Goal: Transaction & Acquisition: Purchase product/service

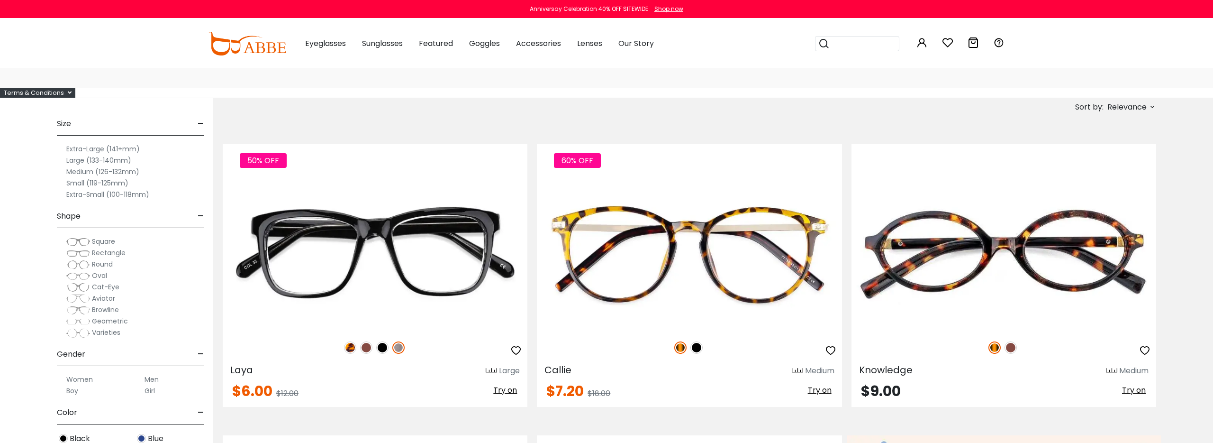
scroll to position [79, 0]
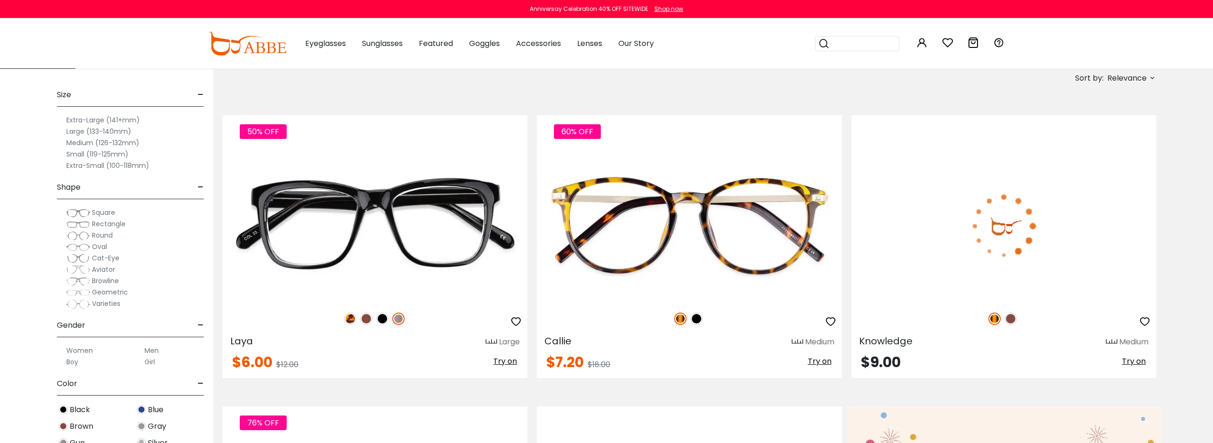
type input "**********"
click at [1010, 318] on img at bounding box center [1011, 318] width 12 height 12
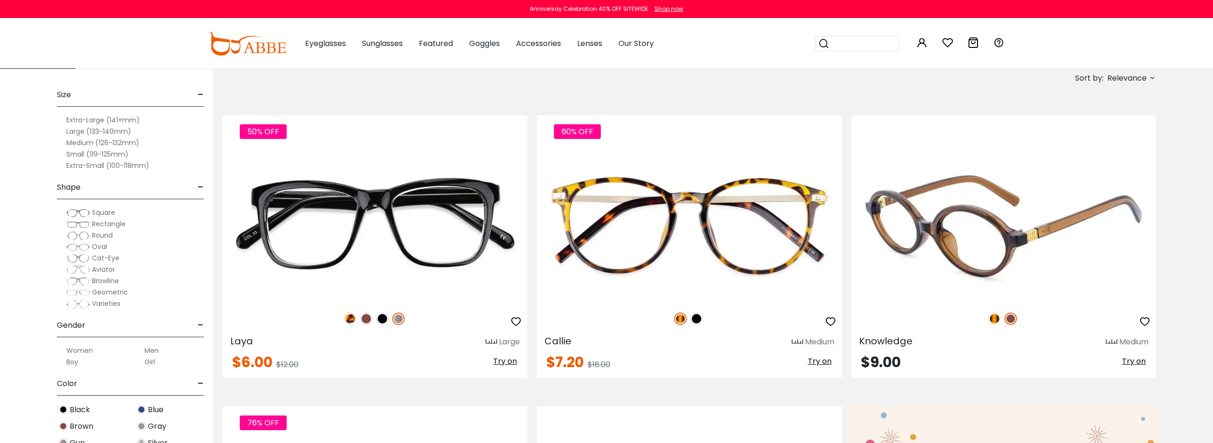
click at [996, 320] on img at bounding box center [995, 318] width 12 height 12
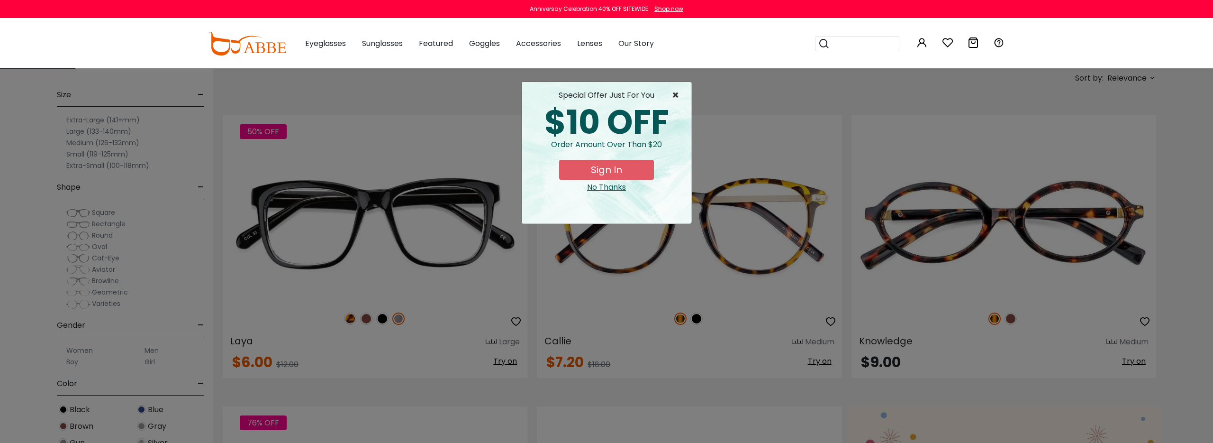
drag, startPoint x: 677, startPoint y: 94, endPoint x: 639, endPoint y: 137, distance: 57.1
click at [661, 118] on div "× special offer just for you $10 OFF Order amount over than $20 Sign In No Than…" at bounding box center [606, 153] width 171 height 142
click at [612, 172] on button "Sign In" at bounding box center [606, 170] width 95 height 20
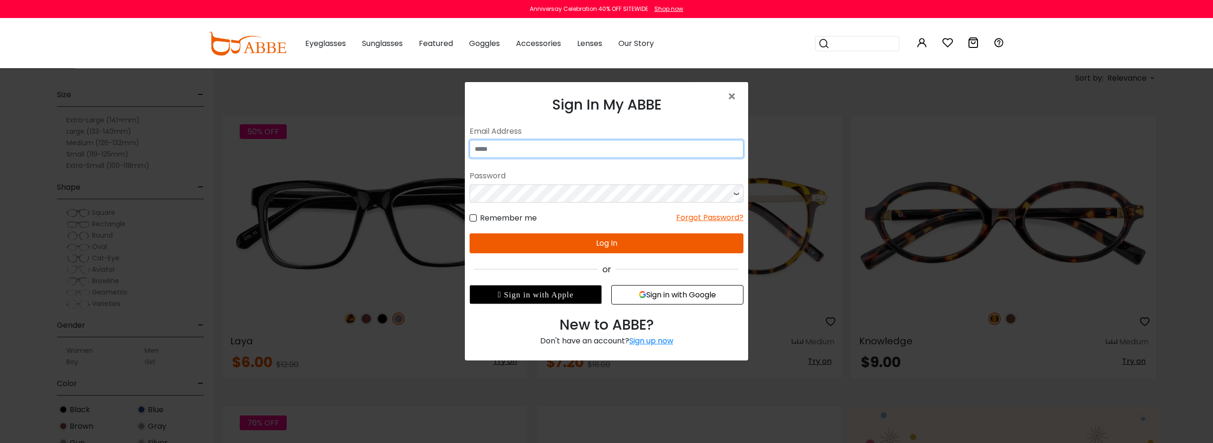
type input "**********"
click at [590, 241] on button "Log In" at bounding box center [607, 243] width 274 height 20
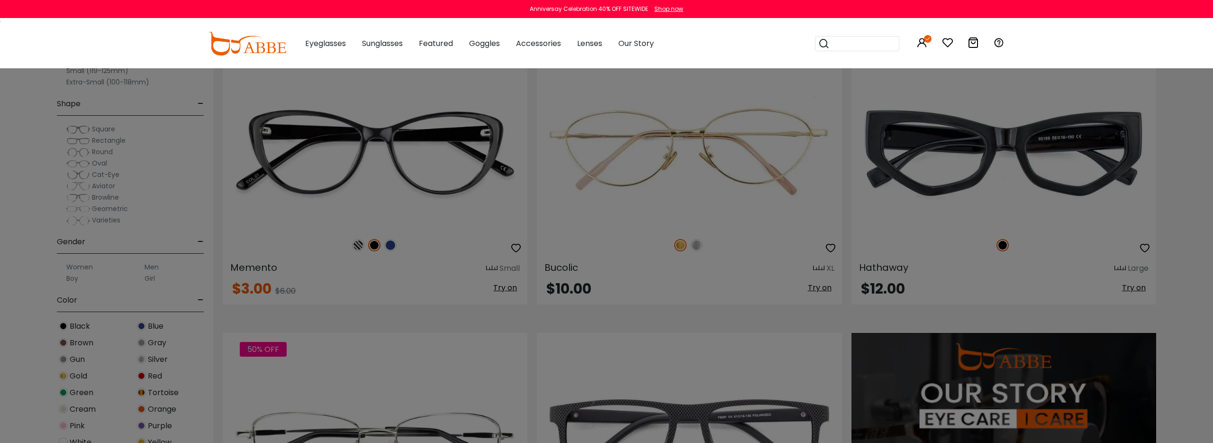
scroll to position [803, 0]
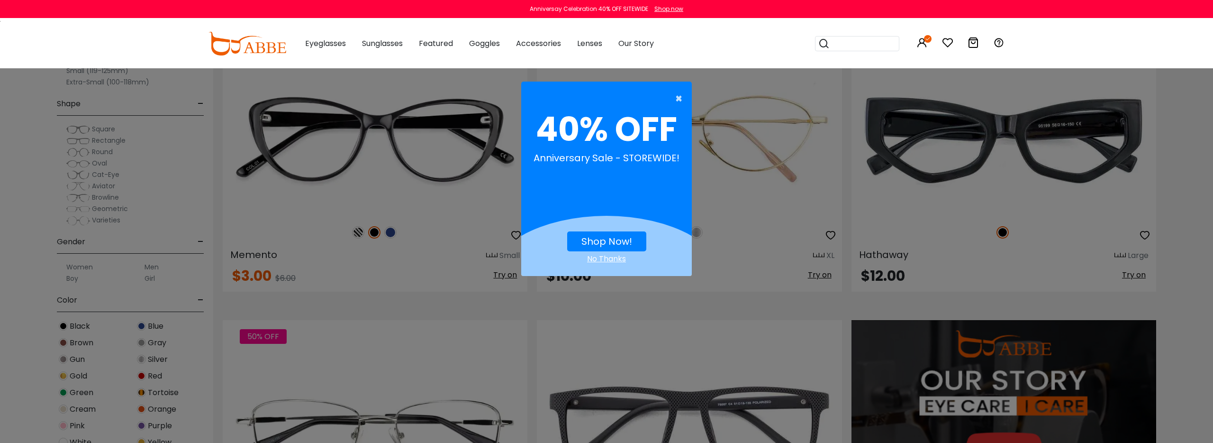
click at [679, 101] on span "×" at bounding box center [681, 98] width 12 height 19
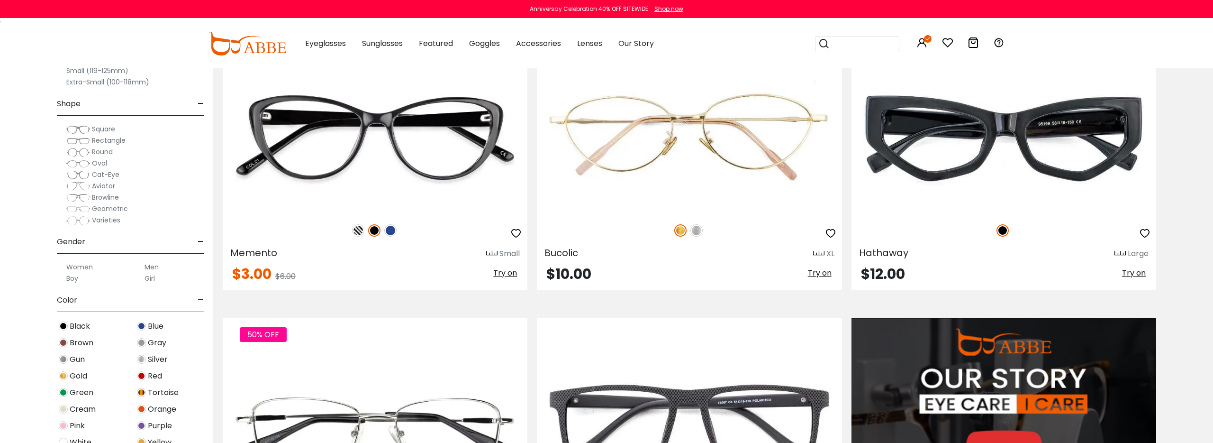
scroll to position [804, 0]
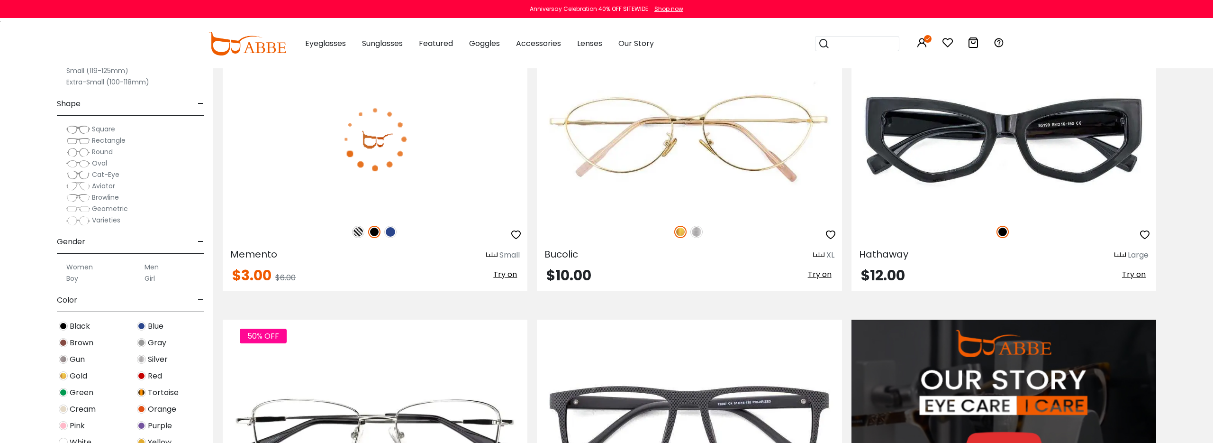
click at [359, 231] on img at bounding box center [358, 232] width 12 height 12
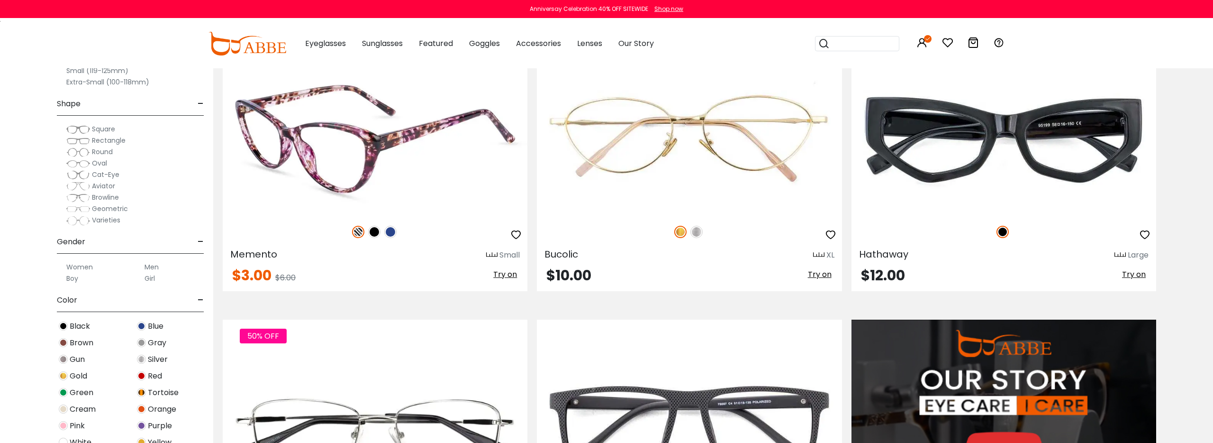
click at [388, 231] on img at bounding box center [390, 232] width 12 height 12
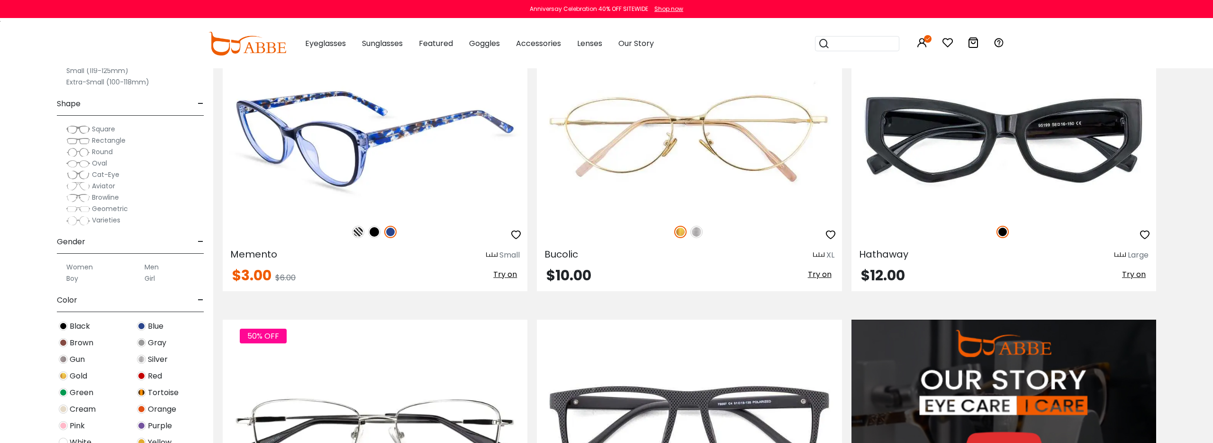
click at [376, 233] on img at bounding box center [374, 232] width 12 height 12
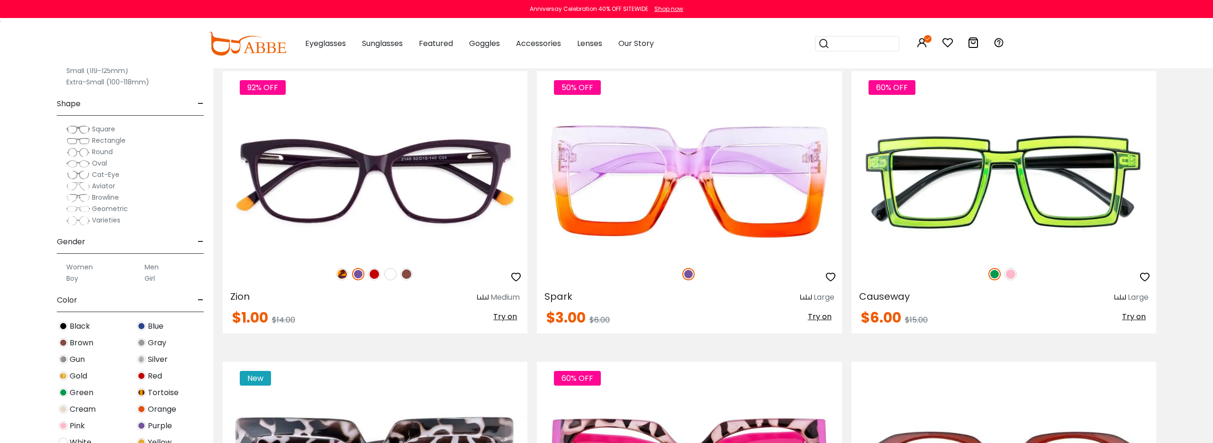
scroll to position [1352, 0]
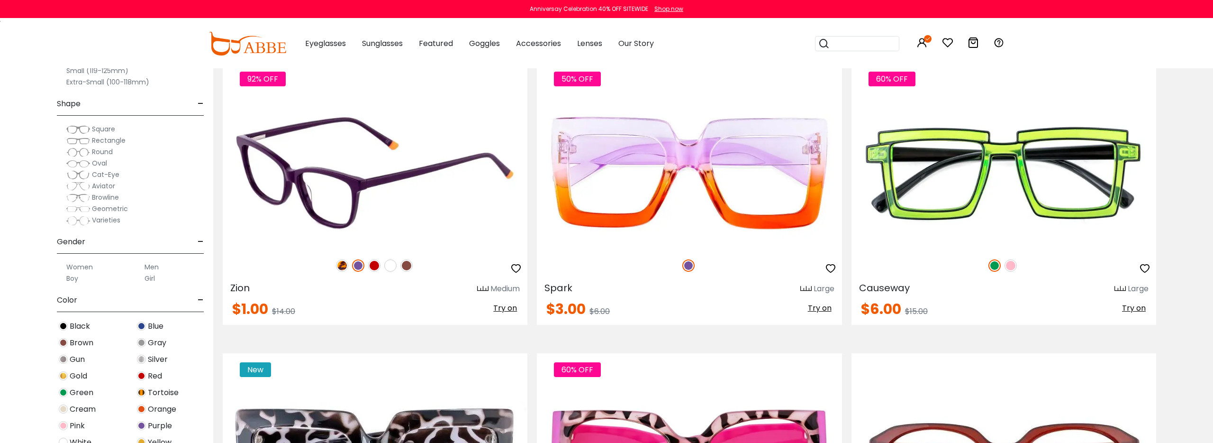
click at [340, 266] on img at bounding box center [342, 265] width 12 height 12
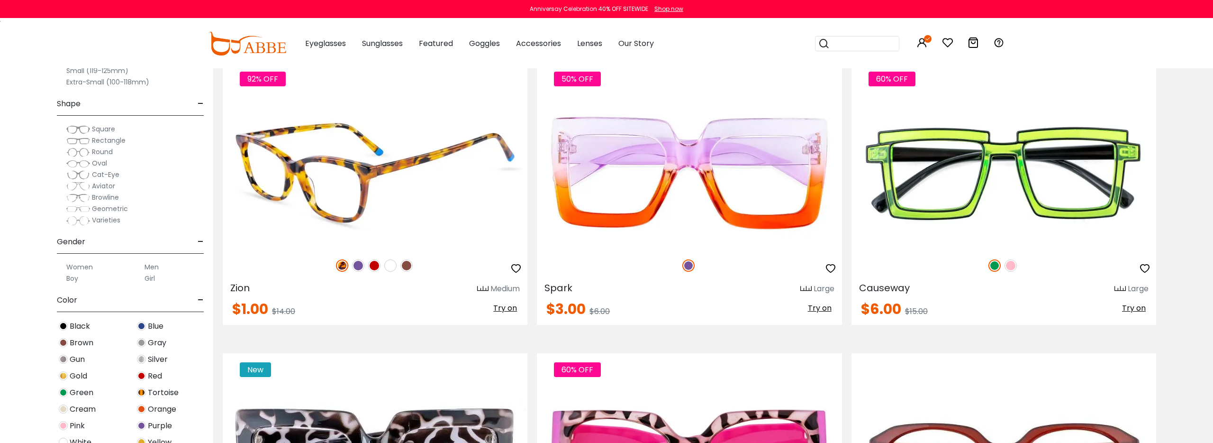
click at [371, 265] on img at bounding box center [374, 265] width 12 height 12
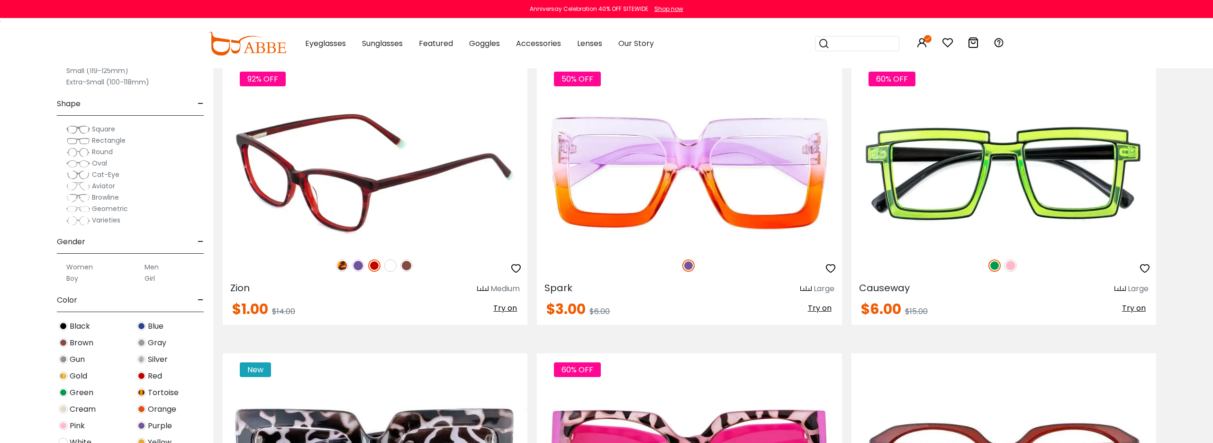
click at [386, 267] on img at bounding box center [390, 265] width 12 height 12
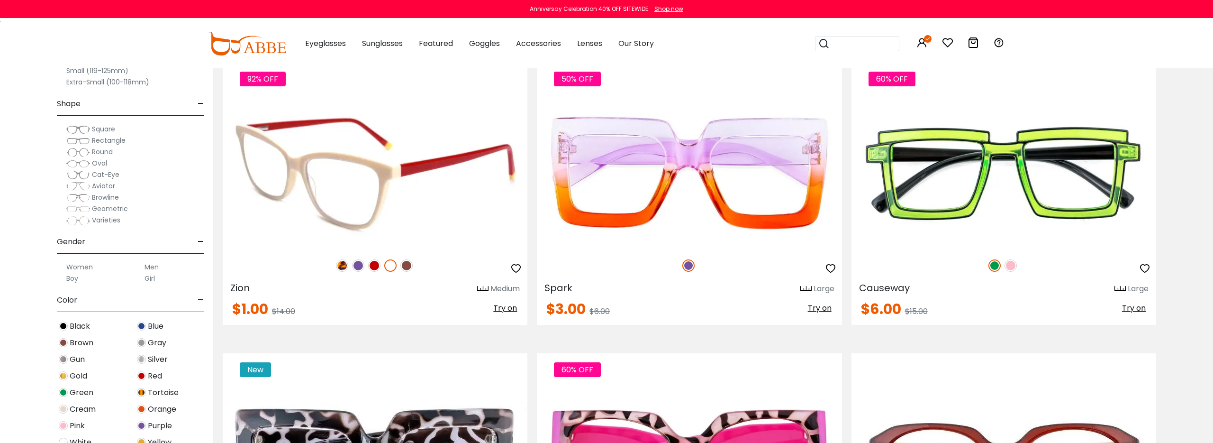
click at [405, 265] on img at bounding box center [406, 265] width 12 height 12
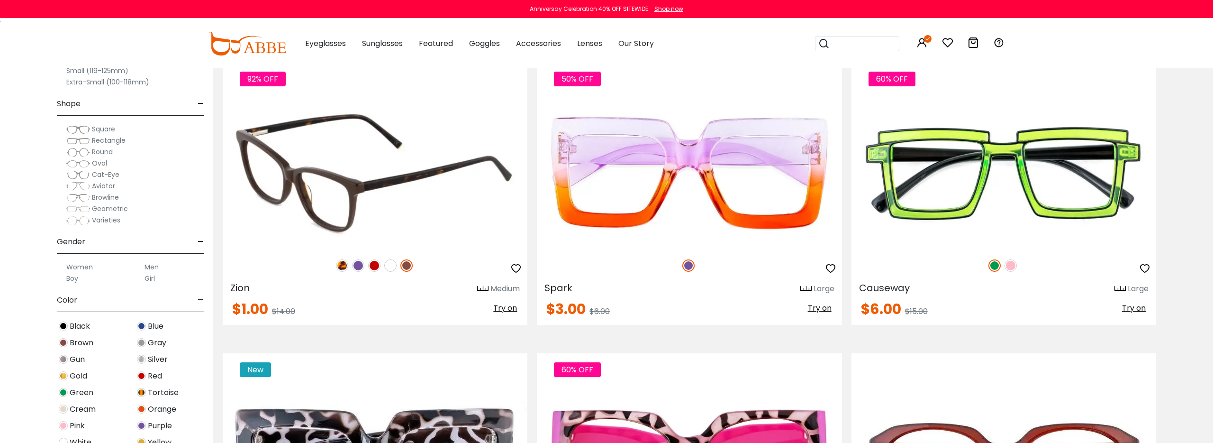
click at [357, 267] on img at bounding box center [358, 265] width 12 height 12
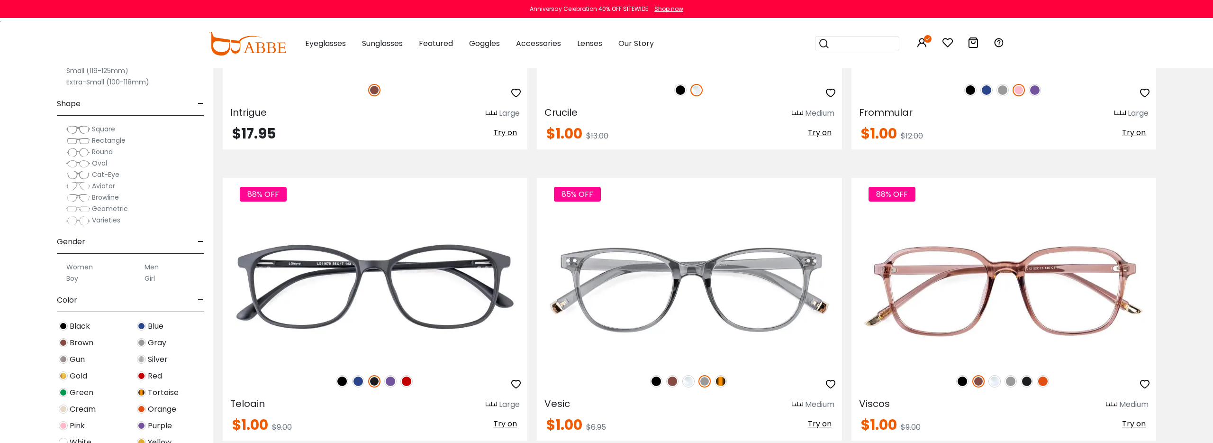
scroll to position [4445, 0]
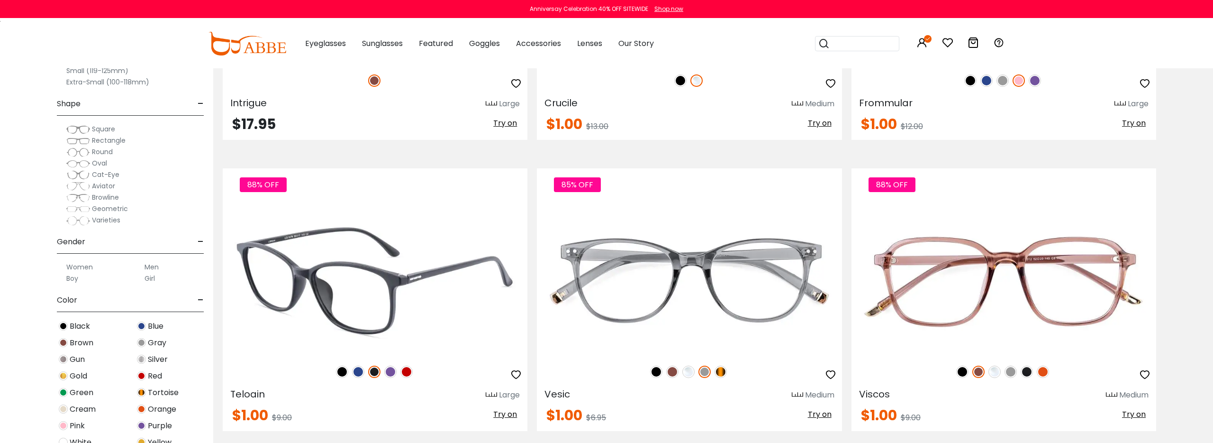
click at [393, 371] on img at bounding box center [390, 371] width 12 height 12
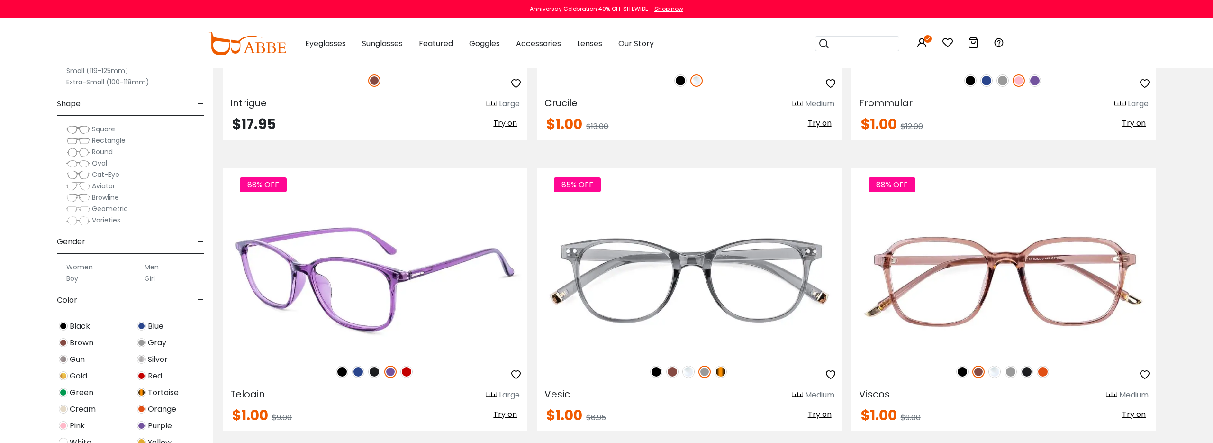
click at [408, 371] on img at bounding box center [406, 371] width 12 height 12
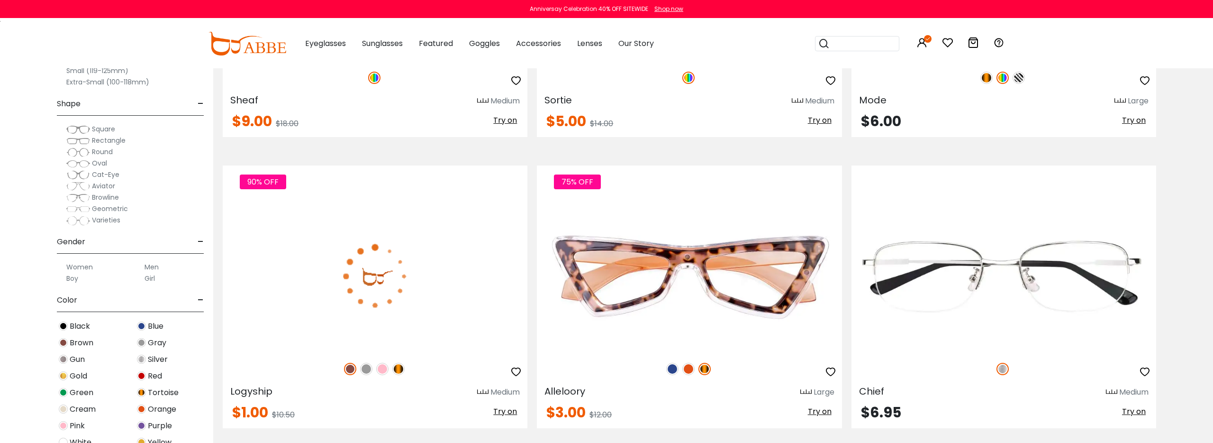
scroll to position [2630, 0]
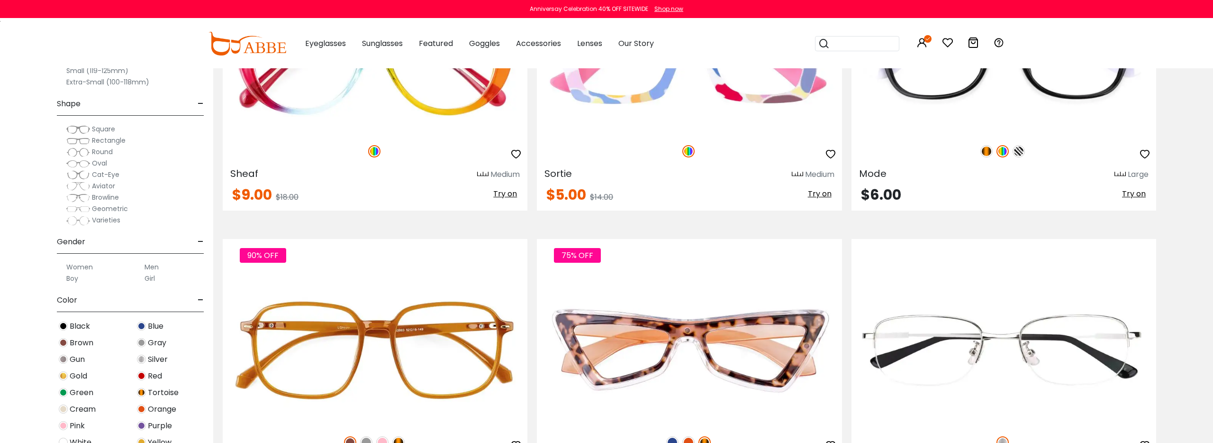
click at [140, 375] on img at bounding box center [141, 375] width 9 height 9
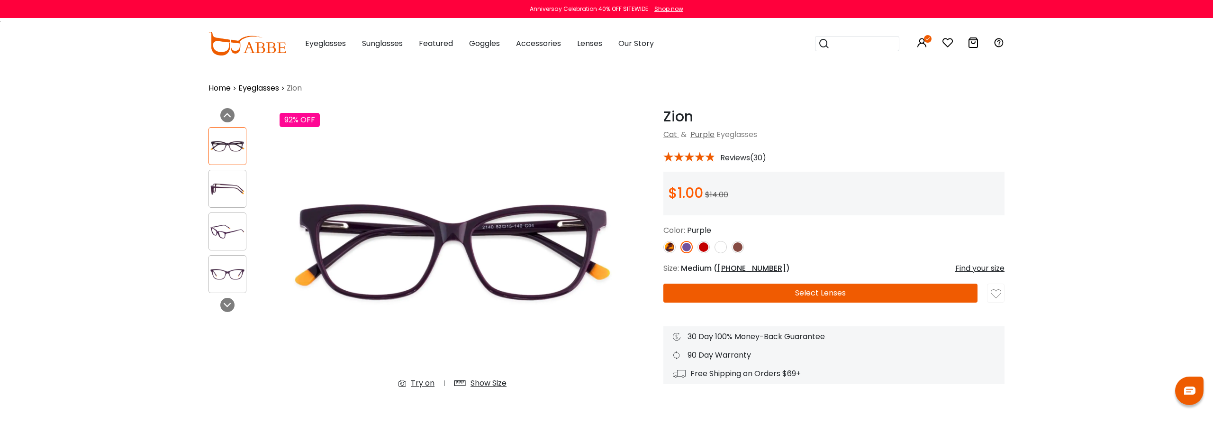
click at [704, 247] on img at bounding box center [704, 247] width 12 height 12
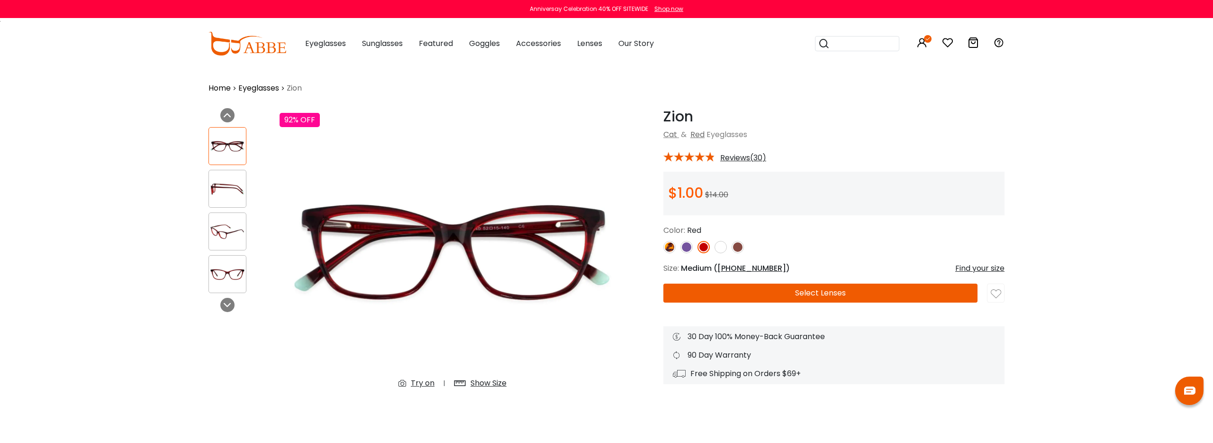
click at [221, 254] on div at bounding box center [240, 209] width 62 height 175
click at [222, 260] on div at bounding box center [228, 274] width 38 height 38
click at [224, 297] on div "Previous Next" at bounding box center [239, 263] width 71 height 310
click at [226, 307] on icon at bounding box center [228, 305] width 8 height 8
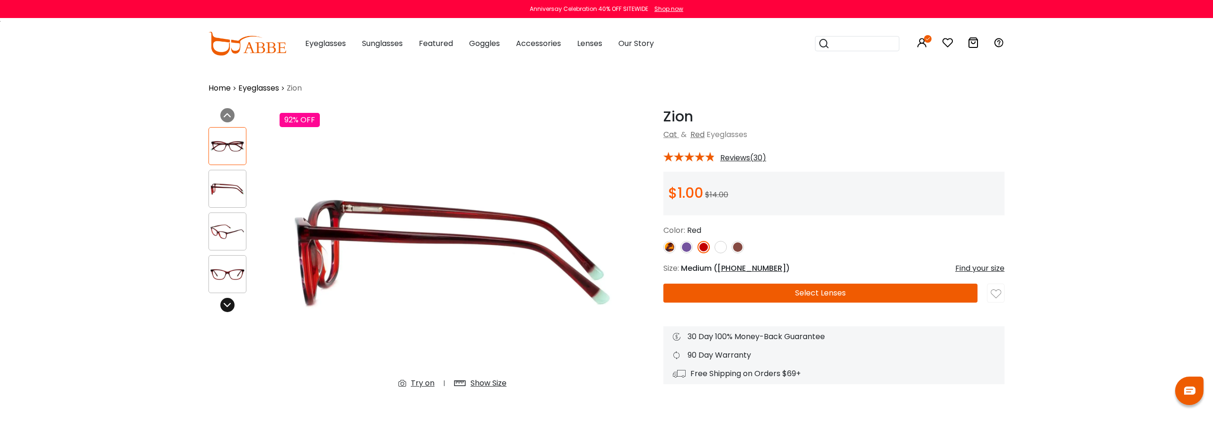
click at [225, 304] on icon at bounding box center [228, 305] width 8 height 8
click at [226, 303] on icon at bounding box center [228, 305] width 8 height 8
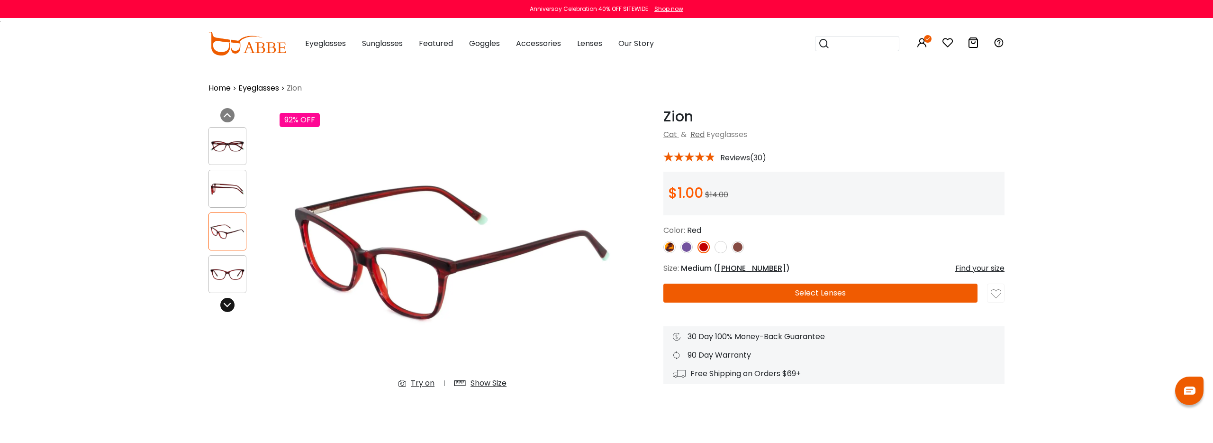
click at [227, 301] on icon at bounding box center [228, 305] width 8 height 8
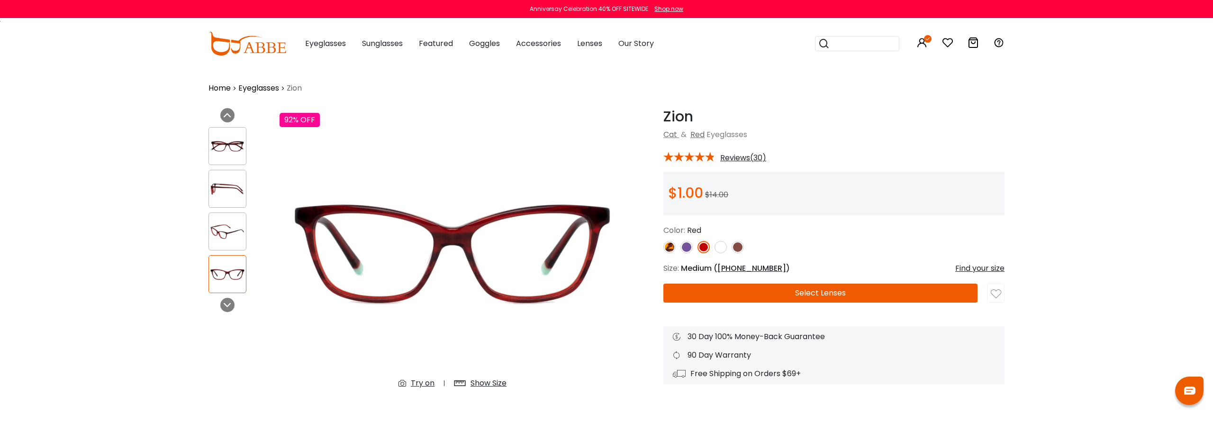
click at [475, 379] on div "Show Size" at bounding box center [489, 382] width 36 height 11
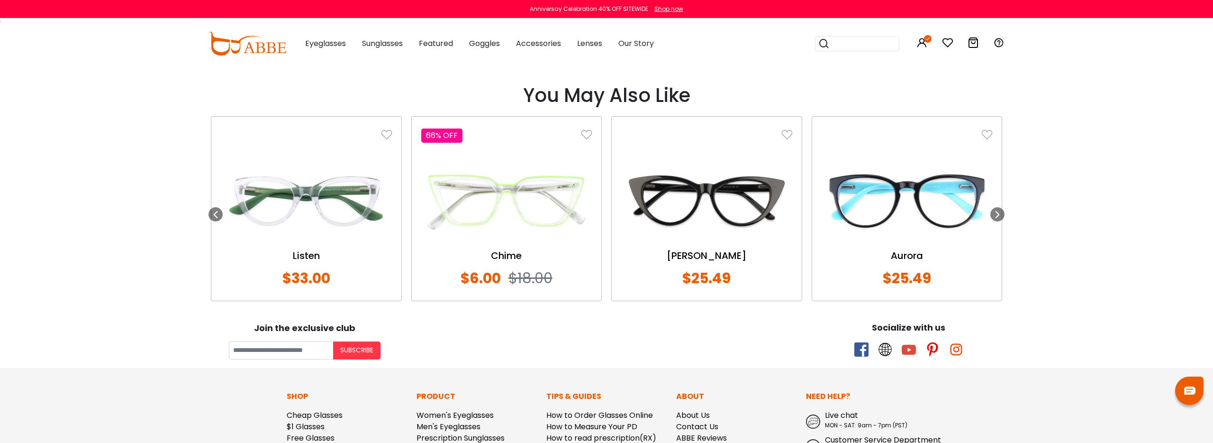
scroll to position [1095, 0]
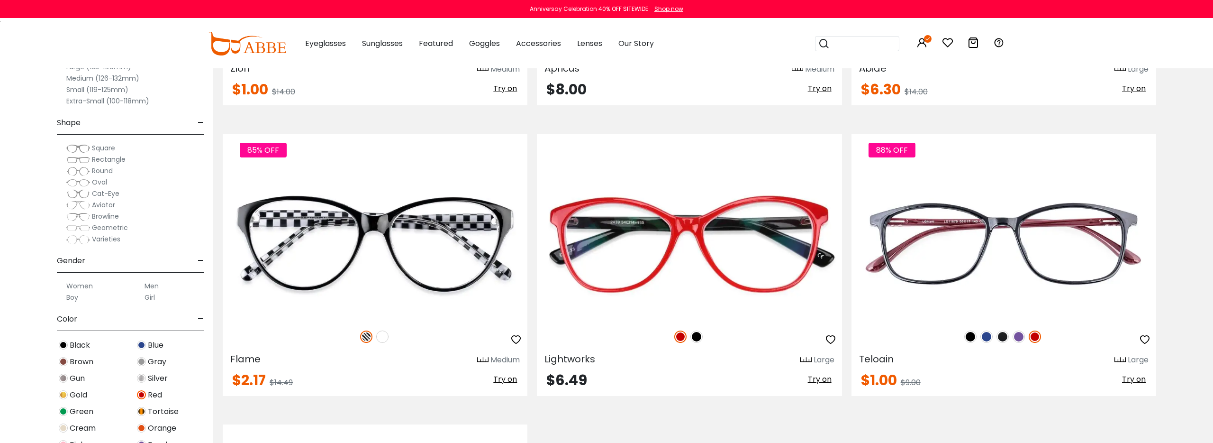
scroll to position [353, 0]
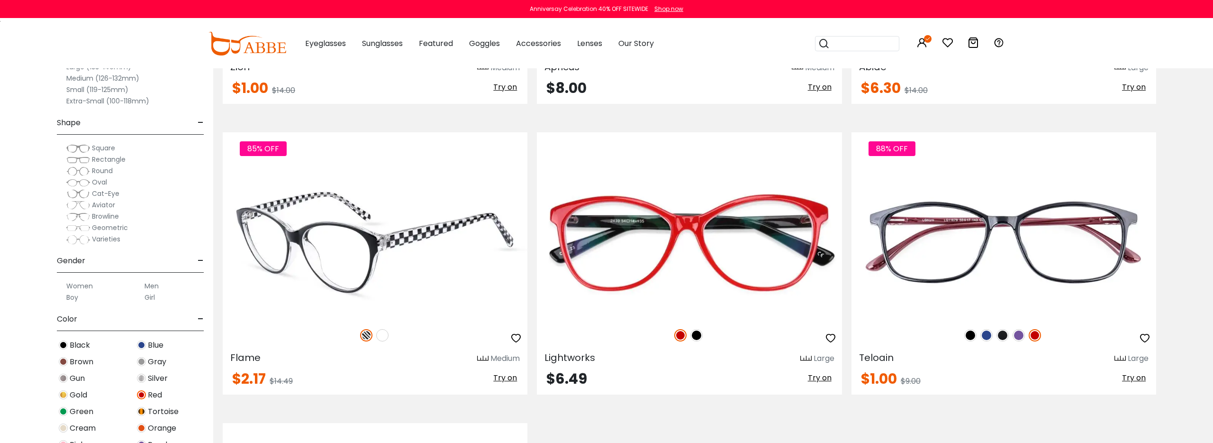
click at [383, 336] on img at bounding box center [382, 335] width 12 height 12
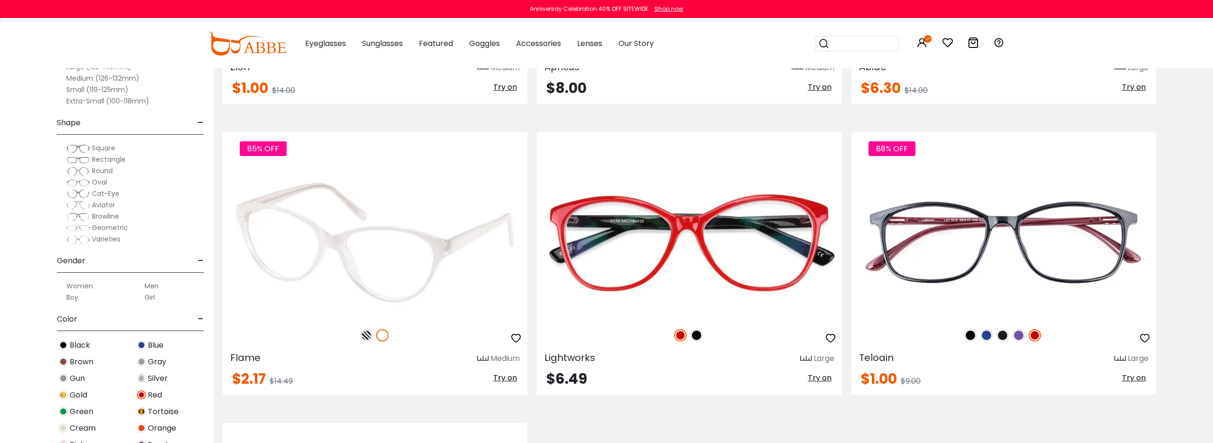
click at [367, 336] on img at bounding box center [366, 335] width 12 height 12
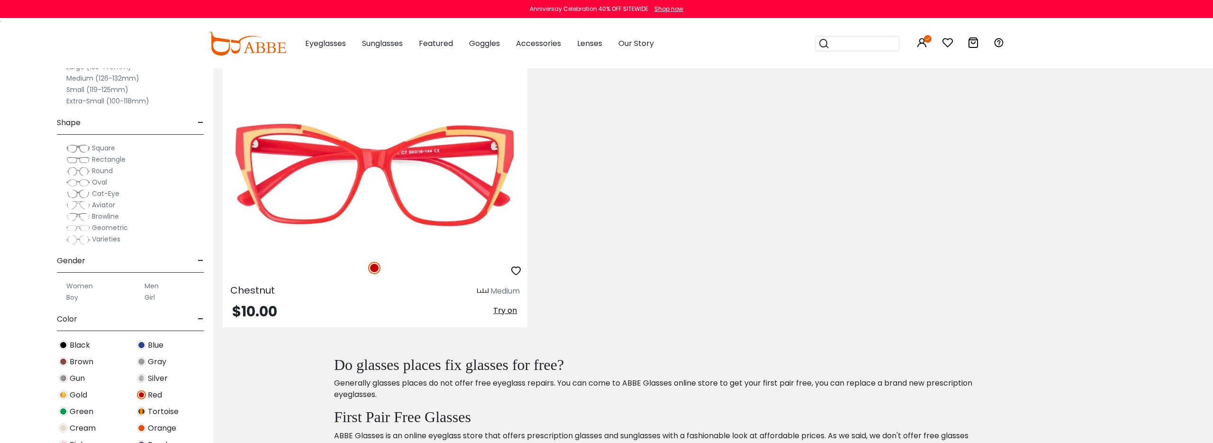
scroll to position [705, 0]
